Goal: Information Seeking & Learning: Learn about a topic

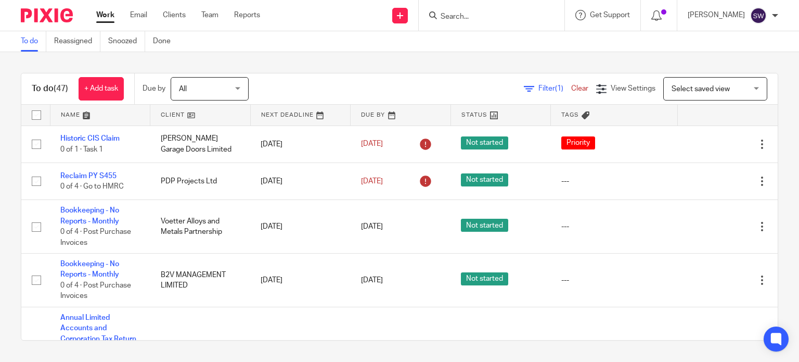
click at [482, 14] on input "Search" at bounding box center [487, 16] width 94 height 9
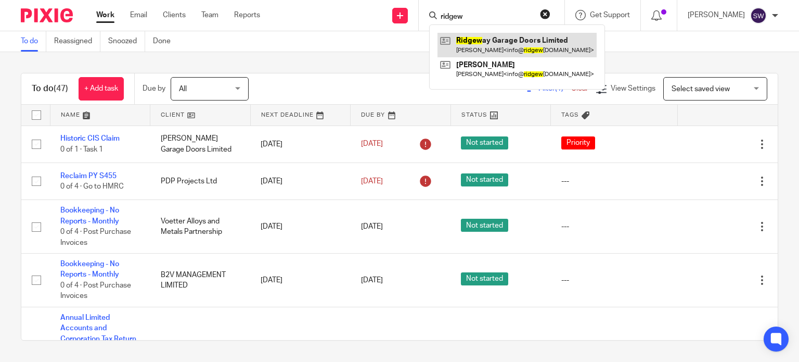
type input "ridgew"
click at [491, 41] on link at bounding box center [517, 45] width 159 height 24
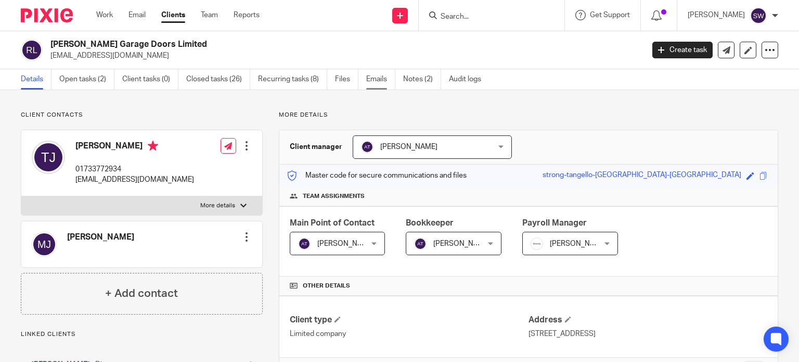
click at [373, 75] on link "Emails" at bounding box center [380, 79] width 29 height 20
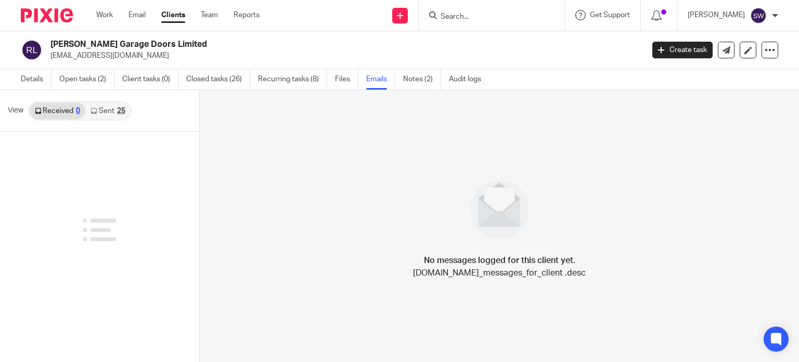
click at [102, 109] on link "Sent 25" at bounding box center [107, 111] width 45 height 17
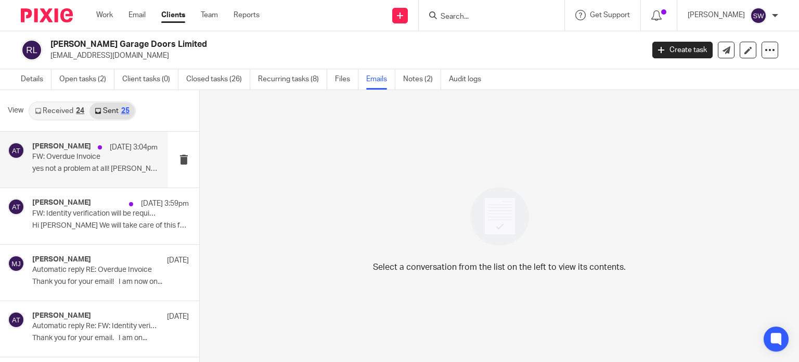
click at [85, 168] on p "yes not a problem at all! [PERSON_NAME]..." at bounding box center [94, 168] width 125 height 9
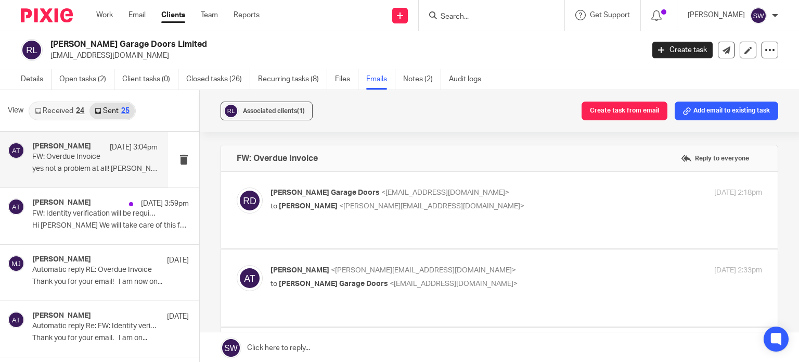
click at [533, 202] on p "to [PERSON_NAME] <[PERSON_NAME][EMAIL_ADDRESS][DOMAIN_NAME]>" at bounding box center [435, 206] width 328 height 11
checkbox input "true"
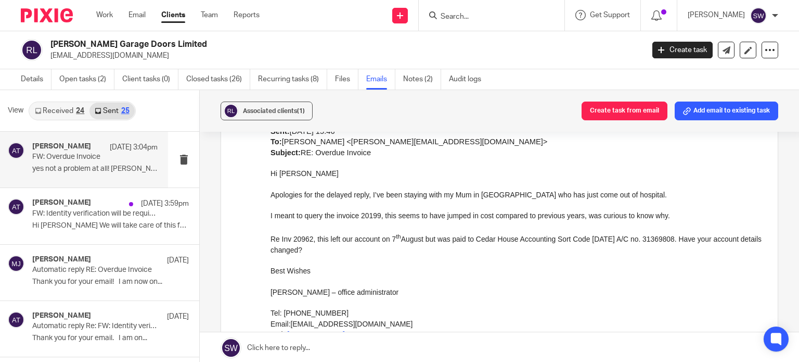
scroll to position [364, 0]
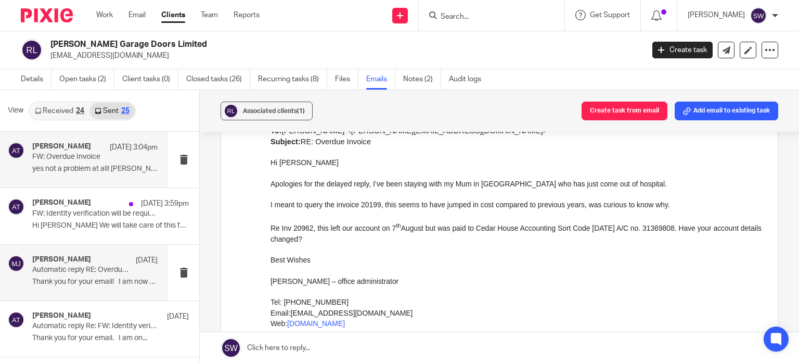
click at [70, 277] on p "Thank you for your email! I am now on..." at bounding box center [94, 281] width 125 height 9
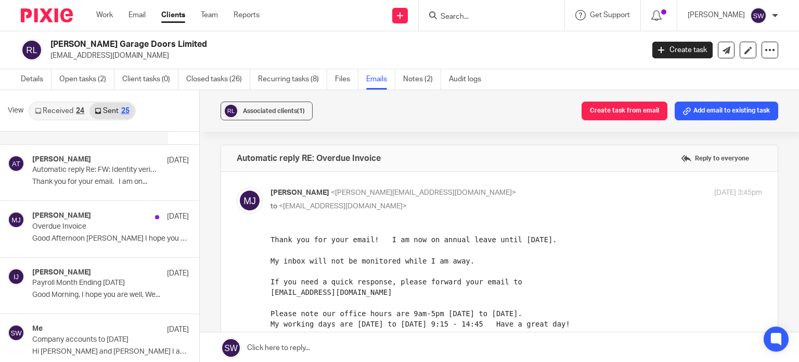
scroll to position [208, 0]
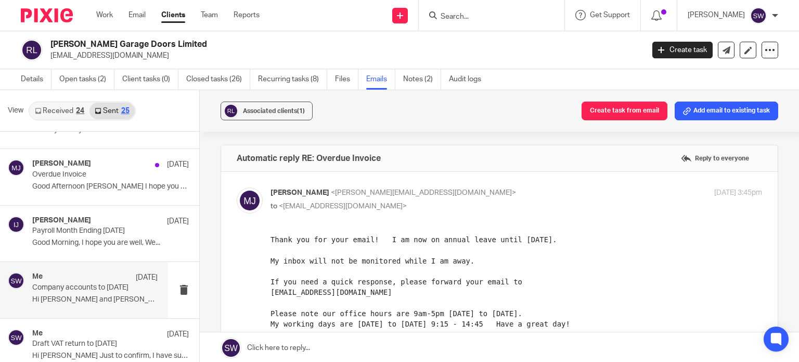
click at [73, 289] on p "Company accounts to [DATE]" at bounding box center [82, 287] width 100 height 9
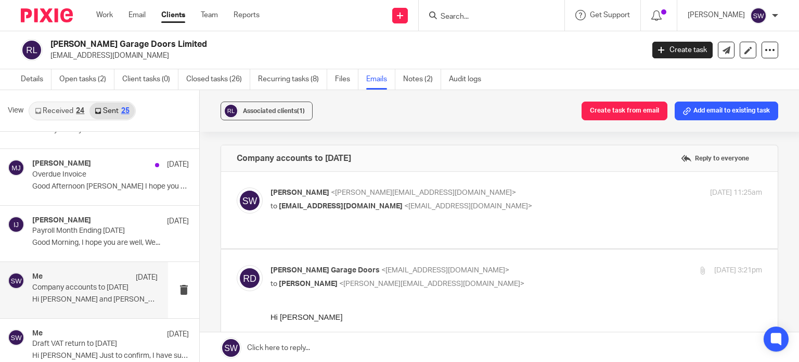
scroll to position [0, 0]
click at [542, 201] on p "to [EMAIL_ADDRESS][DOMAIN_NAME] <[EMAIL_ADDRESS][DOMAIN_NAME]>" at bounding box center [435, 206] width 328 height 11
checkbox input "true"
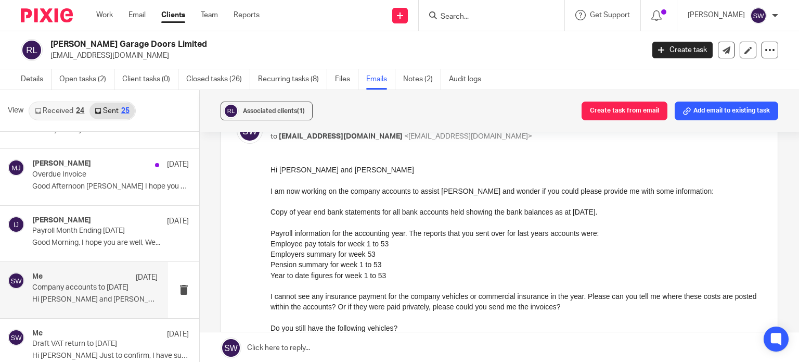
scroll to position [52, 0]
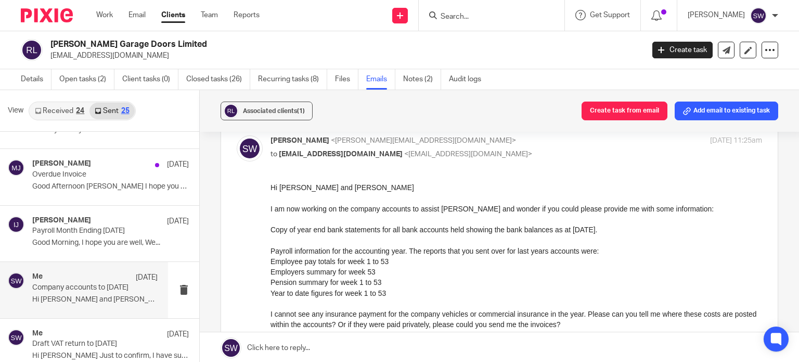
click at [61, 109] on link "Received 24" at bounding box center [60, 111] width 60 height 17
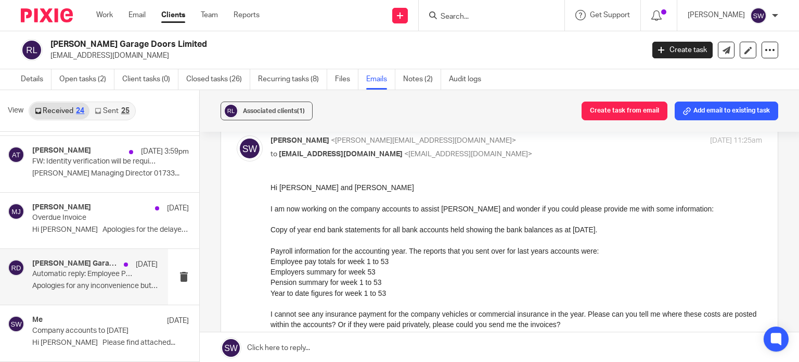
click at [87, 289] on p "Apologies for any inconvenience but we are now..." at bounding box center [94, 286] width 125 height 9
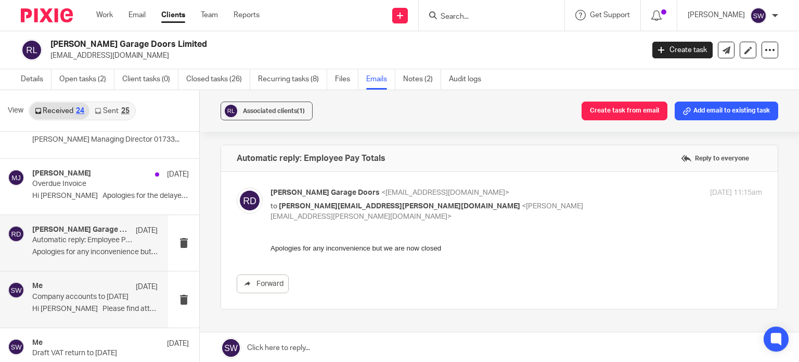
scroll to position [104, 0]
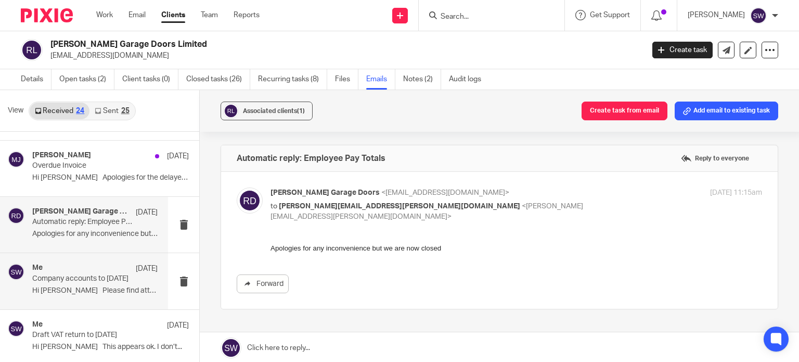
click at [84, 296] on div "Me [DATE] Company accounts to [DATE] Hi [PERSON_NAME] Please find attached..." at bounding box center [94, 280] width 125 height 35
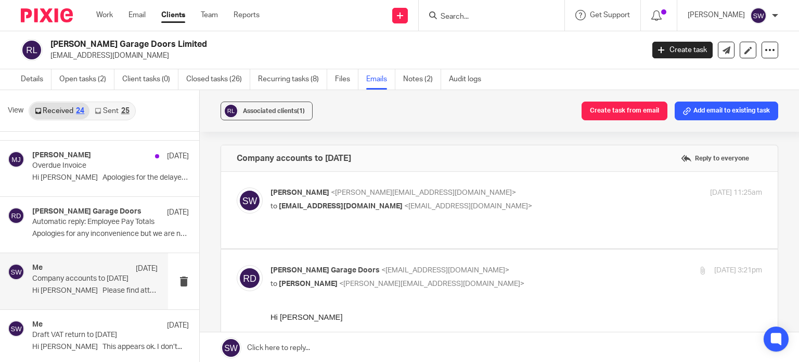
scroll to position [0, 0]
click at [506, 207] on span "<[EMAIL_ADDRESS][DOMAIN_NAME]>" at bounding box center [468, 205] width 128 height 7
checkbox input "true"
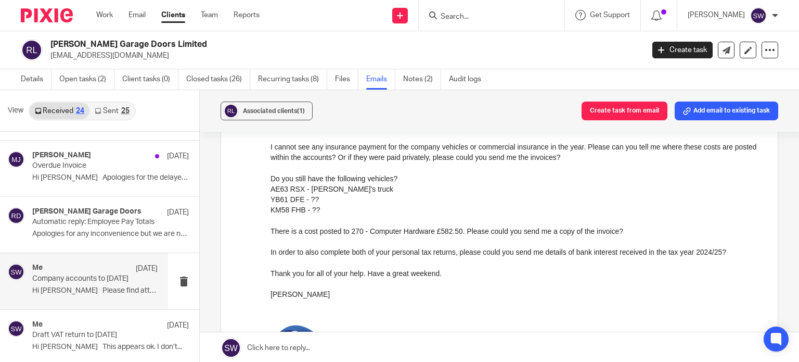
scroll to position [1249, 0]
